Goal: Task Accomplishment & Management: Manage account settings

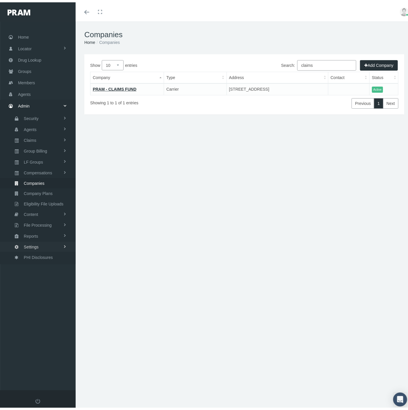
click at [36, 242] on span "Settings" at bounding box center [31, 245] width 15 height 10
click at [44, 323] on span "Mail Merge Templates" at bounding box center [43, 328] width 40 height 10
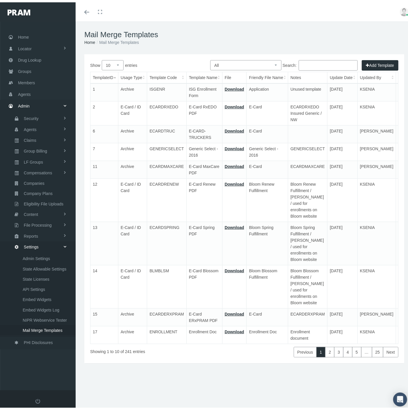
drag, startPoint x: 269, startPoint y: 62, endPoint x: 268, endPoint y: 66, distance: 3.6
click at [269, 62] on select "All Members Agents Onboarding Prospects Group Policy Related Remittances Formul…" at bounding box center [245, 63] width 71 height 10
select select "8"
click at [210, 58] on select "All Members Agents Onboarding Prospects Group Policy Related Remittances Formul…" at bounding box center [245, 63] width 71 height 10
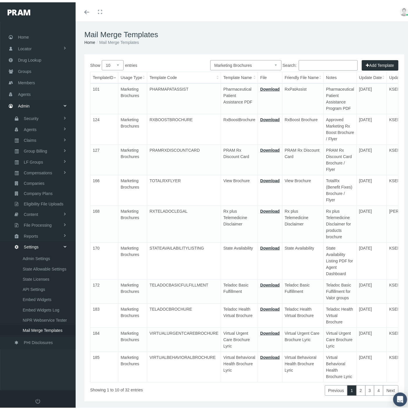
click at [305, 65] on input "Search:" at bounding box center [327, 63] width 59 height 10
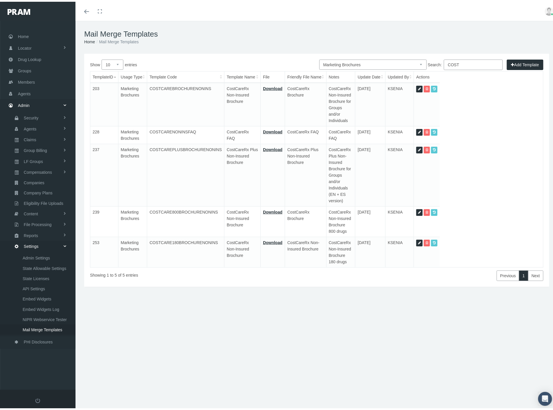
type input "COST"
click at [407, 85] on icon at bounding box center [419, 88] width 3 height 6
select select "8"
type input "COSTCAREBROCHURENONINS"
type input "CostCareRx Non-Insured Brochure"
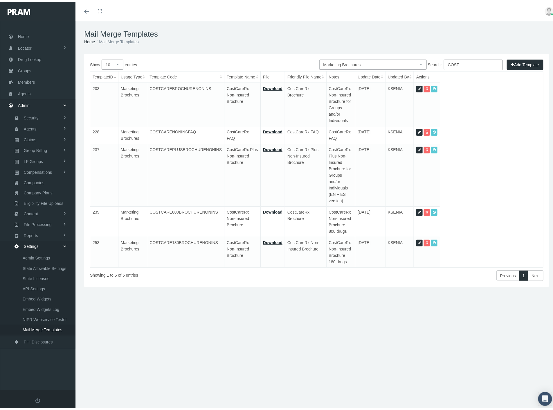
type input "2a - BROCHURE - COSTCARERX [DATE].pdf"
type input "CostCareRx Brochure"
type textarea "CostCareRx Non-Insured Brochure for Groups and/or Individuals"
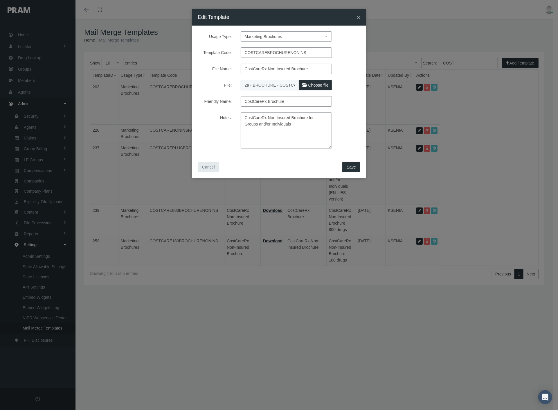
click at [312, 85] on span "Choose file" at bounding box center [319, 85] width 20 height 5
click at [312, 85] on input "File:" at bounding box center [279, 84] width 77 height 8
type input "C:\fakepath\2a - BROCHURE - COSTCARERX WITH FAQ [DATE].pdf"
type input "2a - BROCHURE - COSTCARERX WITH FAQ [DATE].pdf"
click at [286, 103] on input "CostCareRx Brochure" at bounding box center [286, 101] width 91 height 10
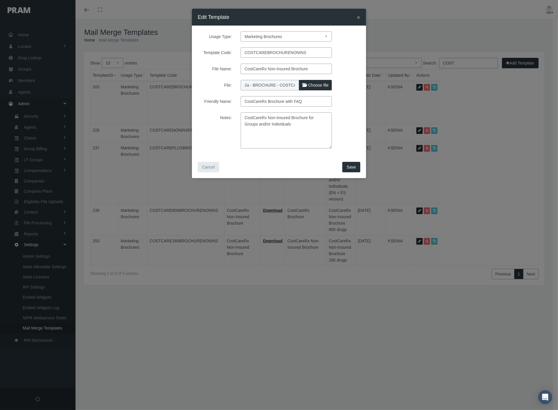
drag, startPoint x: 284, startPoint y: 101, endPoint x: 309, endPoint y: 103, distance: 25.3
click at [309, 103] on input "CostCareRx Brochure with FAQ" at bounding box center [286, 101] width 91 height 10
type input "CostCareRx Brochure with FAQ"
click at [281, 124] on textarea "CostCareRx Non-Insured Brochure for Groups and/or Individuals" at bounding box center [286, 130] width 91 height 36
paste textarea "with FAQ"
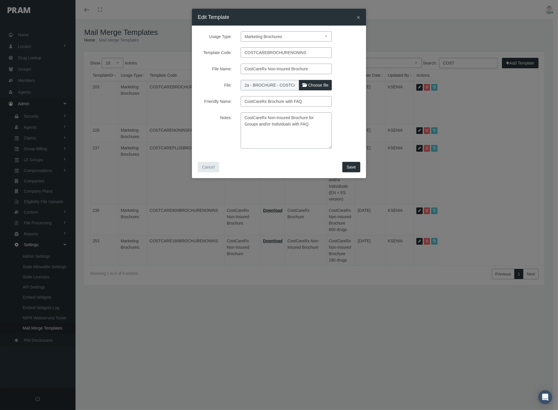
type textarea "CostCareRx Non-Insured Brochure for Groups and/or Individuals with FAQ"
click at [352, 167] on span "Save" at bounding box center [351, 167] width 9 height 5
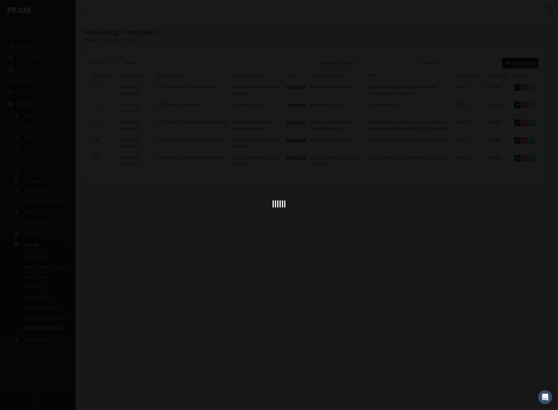
select select "1"
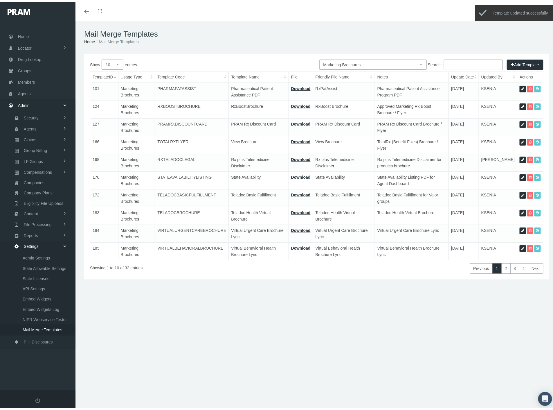
click at [407, 63] on input "Search:" at bounding box center [473, 63] width 59 height 10
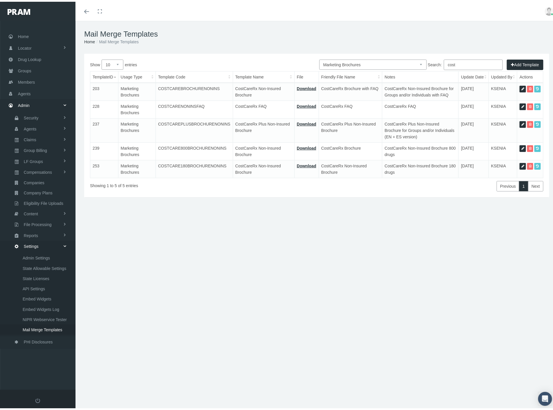
type input "cost"
click at [407, 104] on icon at bounding box center [523, 105] width 3 height 6
select select "8"
type input "COSTCARENONINSFAQ"
type input "CostCareRx FAQ"
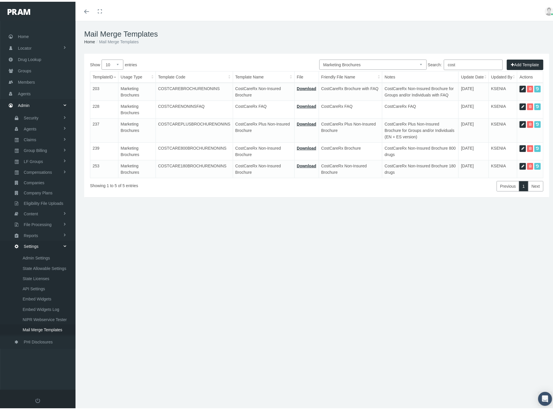
type input "2b - FAQ - COSTCARERX [DATE].pdf"
type input "CostCareRx FAQ"
type textarea "CostCareRx FAQ"
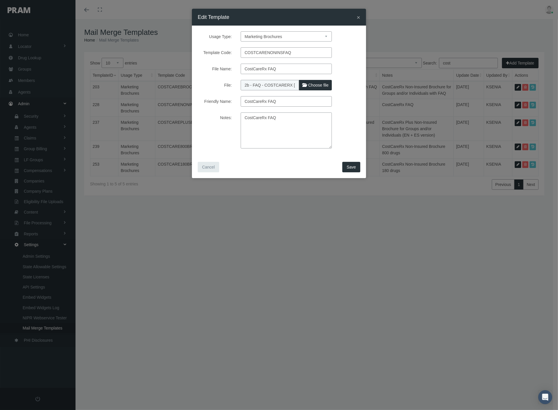
click at [323, 84] on span "Choose file" at bounding box center [319, 85] width 20 height 5
click at [318, 84] on input "File:" at bounding box center [279, 84] width 77 height 8
type input "C:\fakepath\2b - FAQ - COSTCARERX [DATE].pdf"
type input "2b - FAQ - COSTCARERX [DATE].pdf"
click at [353, 167] on span "Save" at bounding box center [351, 167] width 9 height 5
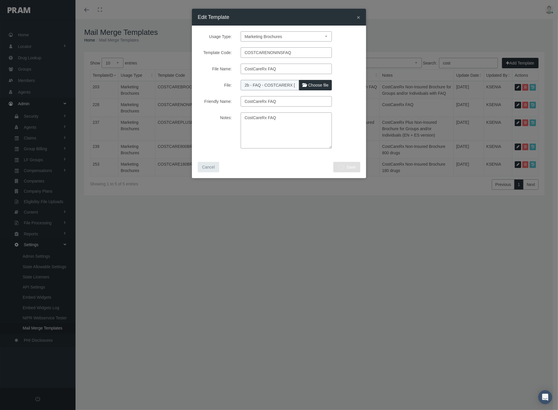
select select "1"
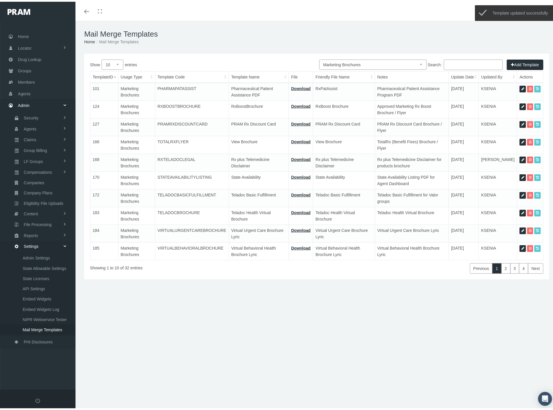
click at [407, 62] on input "Search:" at bounding box center [473, 63] width 59 height 10
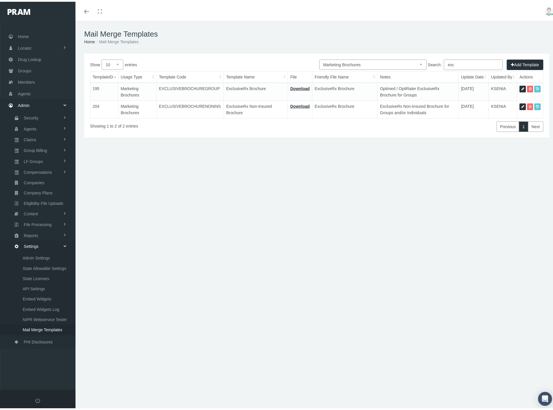
type input "exc"
click at [407, 105] on icon at bounding box center [523, 105] width 3 height 6
select select "8"
type input "EXCLUSIVEBROCHURENONINS"
type input "ExclusiveRx Non-Insured Brochure"
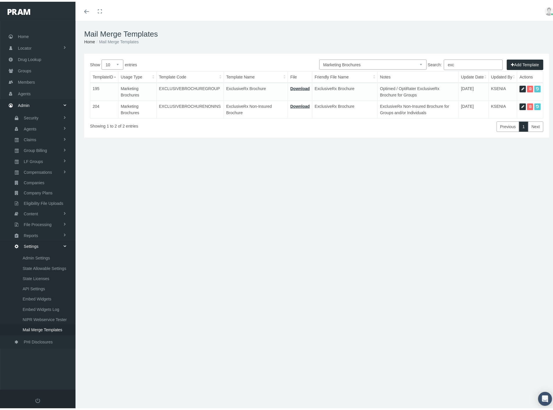
type input "3 - BROCHURE - EXCLUSIVE NON-INSURED [DATE].pdf"
type input "ExclusiveRx Brochure"
type textarea "ExclusiveRx Non-Insured Brochure for Groups and/or Individuals"
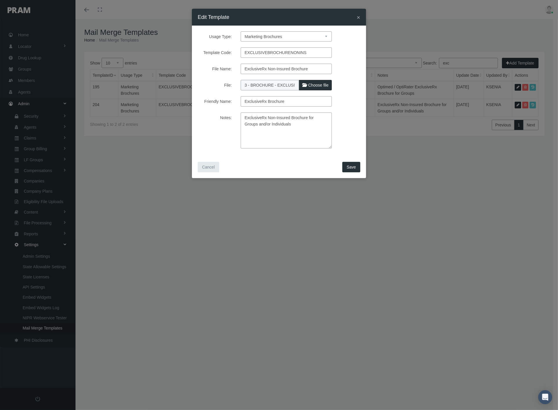
click at [320, 84] on span "Choose file" at bounding box center [319, 85] width 20 height 5
click at [318, 84] on input "File:" at bounding box center [279, 84] width 77 height 8
type input "C:\fakepath\3 - BROCHURE - EXCLUSIVE NON-INSURED [DATE].pdf"
type input "3 - BROCHURE - EXCLUSIVE NON-INSURED [DATE].pdf"
click at [352, 167] on span "Save" at bounding box center [351, 167] width 9 height 5
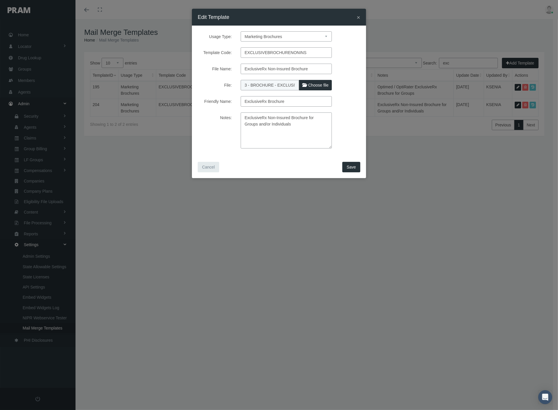
select select "1"
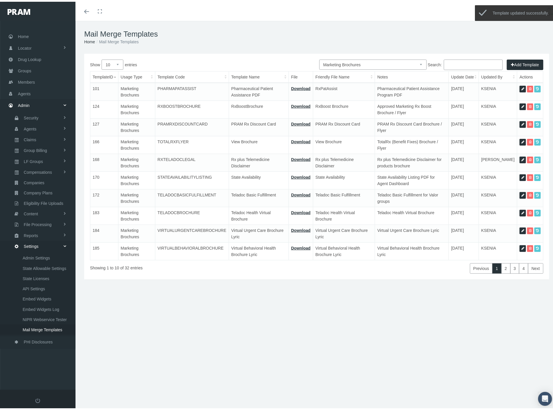
click at [407, 64] on input "Search:" at bounding box center [473, 63] width 59 height 10
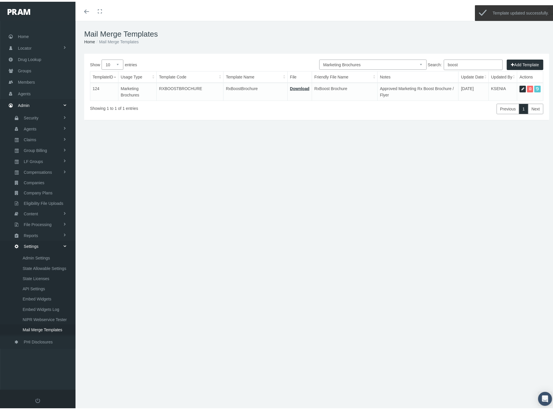
type input "boost"
click at [407, 87] on icon at bounding box center [523, 88] width 3 height 6
select select "8"
type input "RXBOOSTBROCHURE"
type input "RxBoostBrochure"
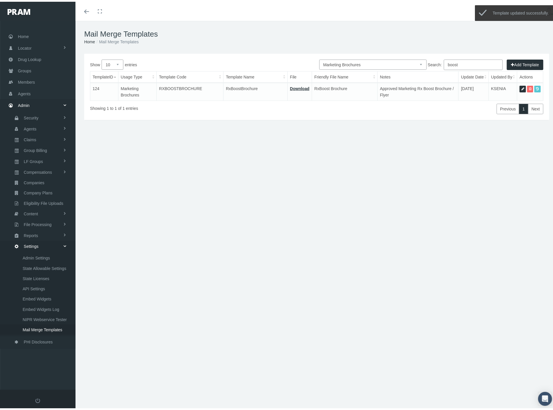
type input "7 - BROCHURE - RxBOOST [DATE].pdf"
type input "RxBoost Brochure"
type textarea "Approved Marketing Rx Boost Brochure / Flyer"
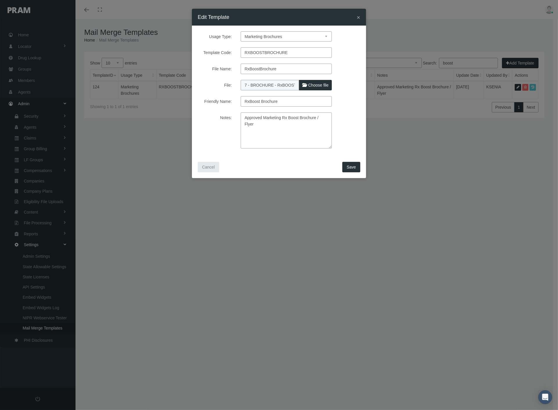
click at [315, 85] on span "Choose file" at bounding box center [319, 85] width 20 height 5
click at [315, 85] on input "File:" at bounding box center [279, 84] width 77 height 8
type input "C:\fakepath\7 - BROCHURE - RxBOOST [DATE].pdf"
type input "7 - BROCHURE - RxBOOST [DATE].pdf"
click at [356, 166] on span "Save" at bounding box center [351, 167] width 9 height 5
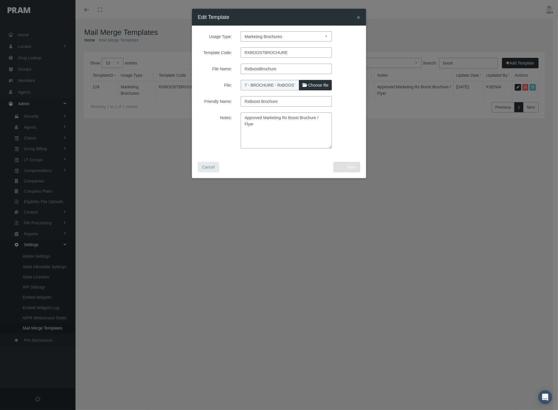
select select "1"
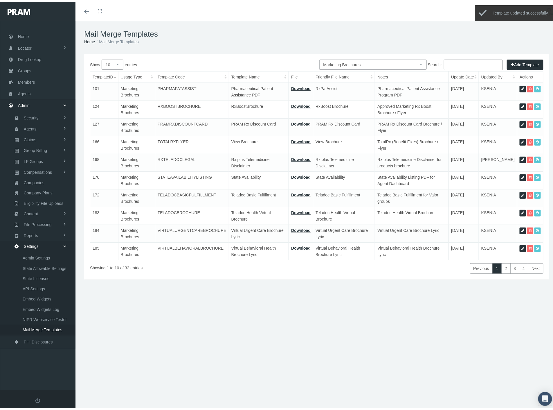
click at [407, 64] on input "Search:" at bounding box center [473, 63] width 59 height 10
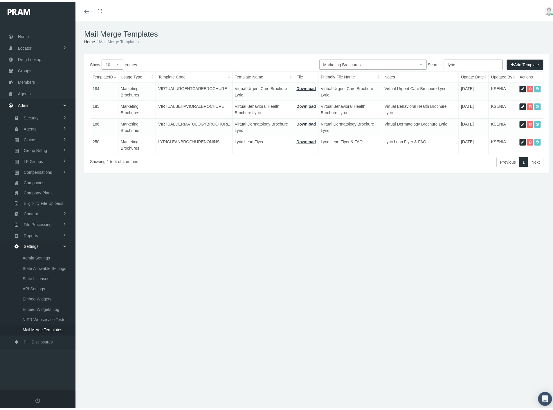
type input "lyric"
click at [407, 138] on icon at bounding box center [523, 141] width 3 height 6
select select "8"
type input "LYRICLEANBROCHURENONINS"
type input "Lyric Lean Flyer"
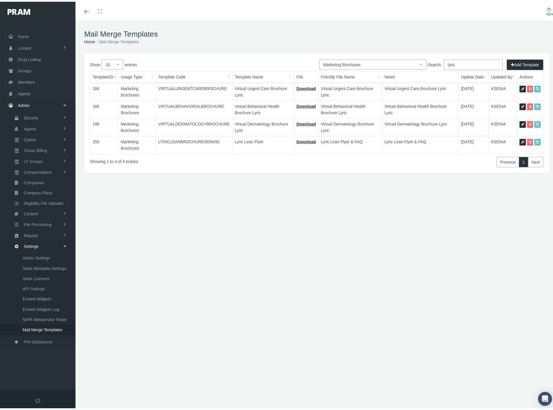
type input "15 - BROCHURE - Lyric Lean Weight Loss Explainer2 with FAQ 20250820.pdf"
type input "Lyric Lean Flyer & FAQ"
type textarea "Lyric Lean Flyer & FAQ"
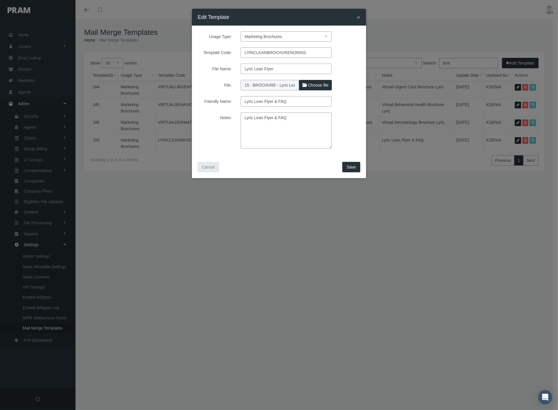
click at [325, 84] on span "Choose file" at bounding box center [319, 85] width 20 height 5
click at [318, 84] on input "File:" at bounding box center [279, 84] width 77 height 8
type input "C:\fakepath\15 - BROCHURE - Lyric Lean Weight Loss Explainer2 with FAQ [DATE].p…"
type input "15 - BROCHURE - Lyric Lean Weight Loss Explainer2 with FAQ [DATE].pdf"
click at [356, 169] on button "Save" at bounding box center [352, 167] width 18 height 10
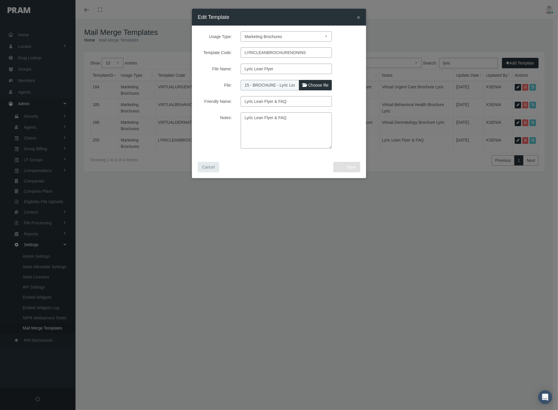
select select "1"
